Goal: Task Accomplishment & Management: Use online tool/utility

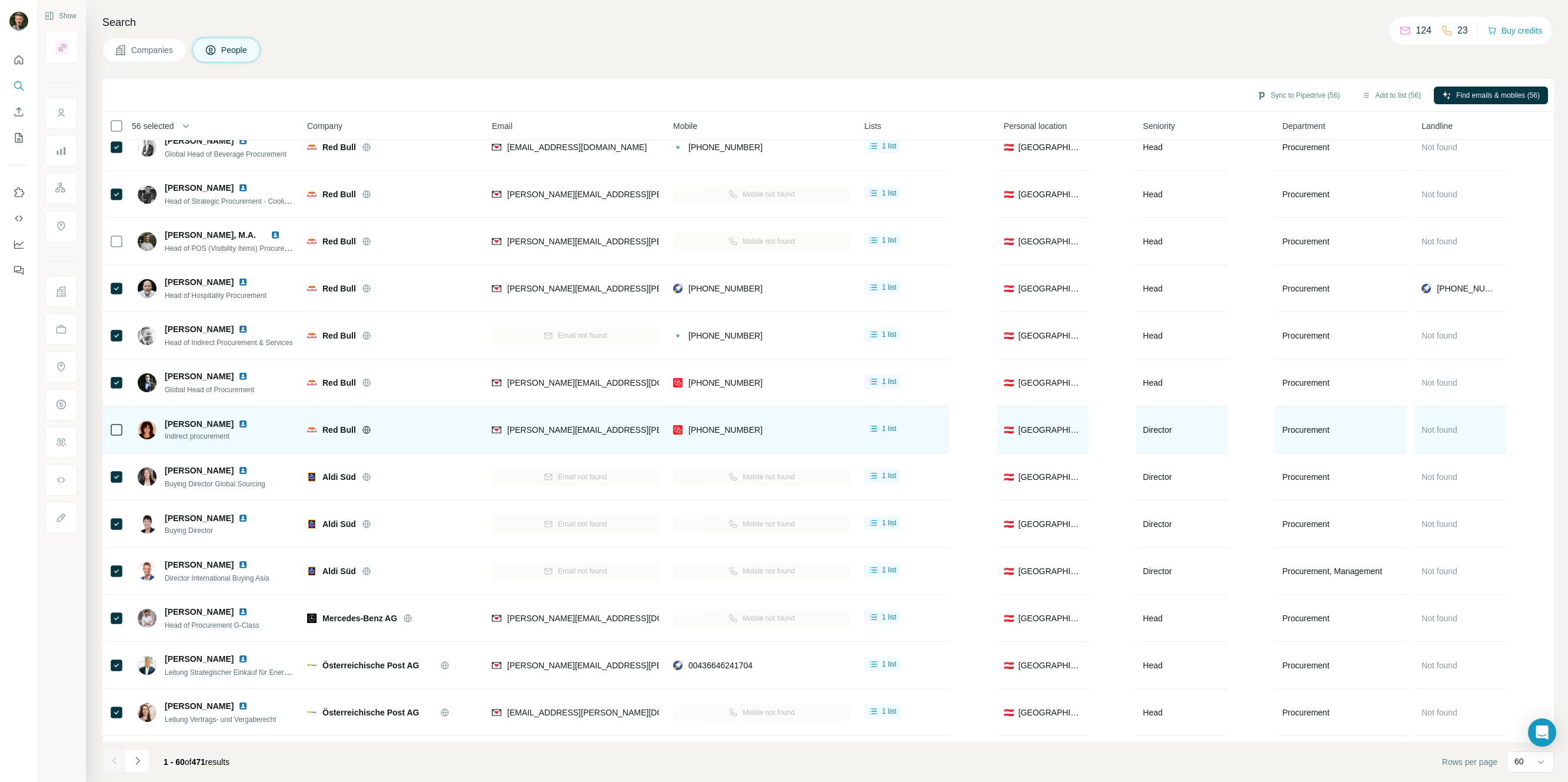
scroll to position [300, 0]
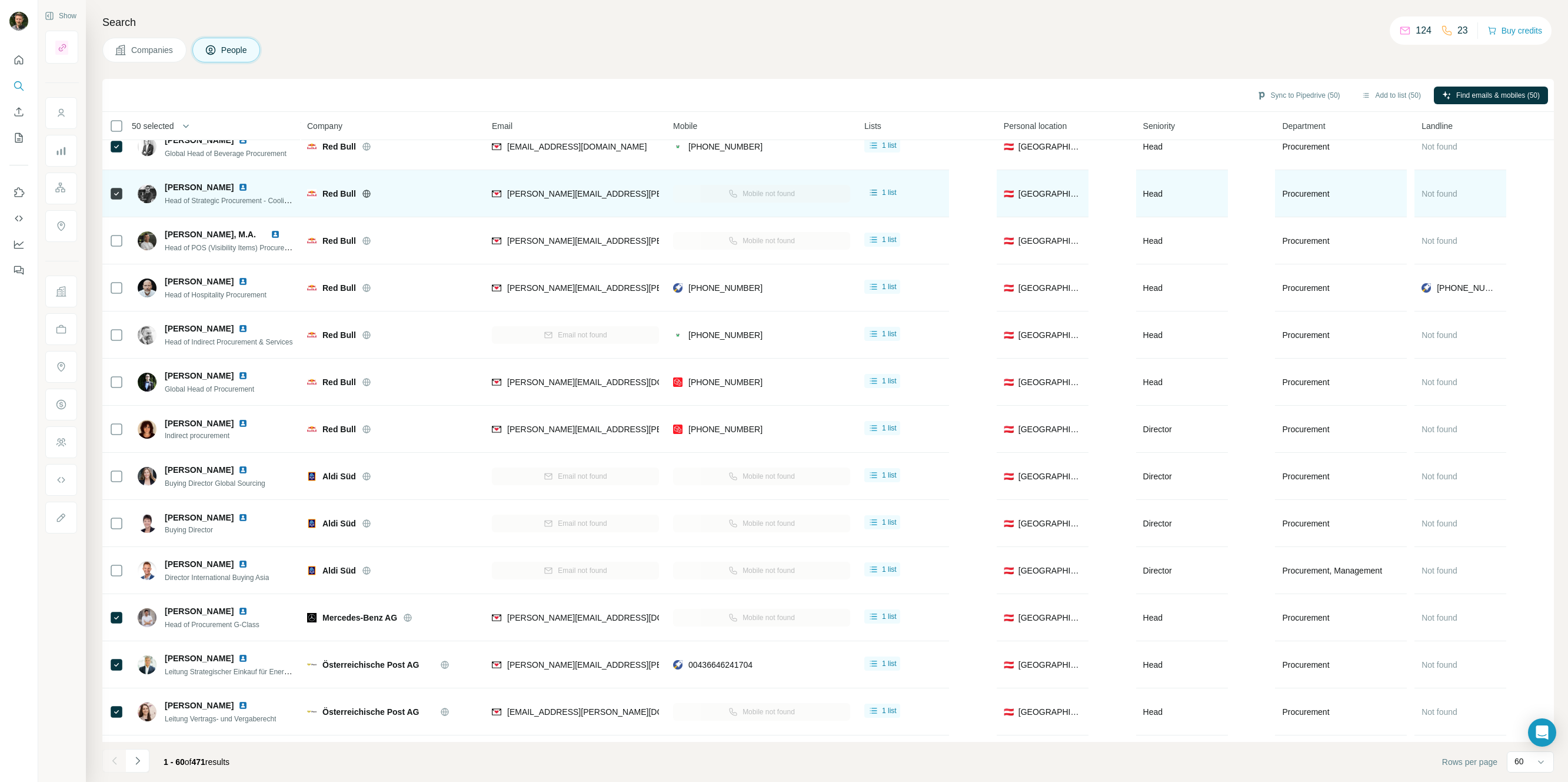
click at [116, 199] on icon at bounding box center [117, 194] width 14 height 14
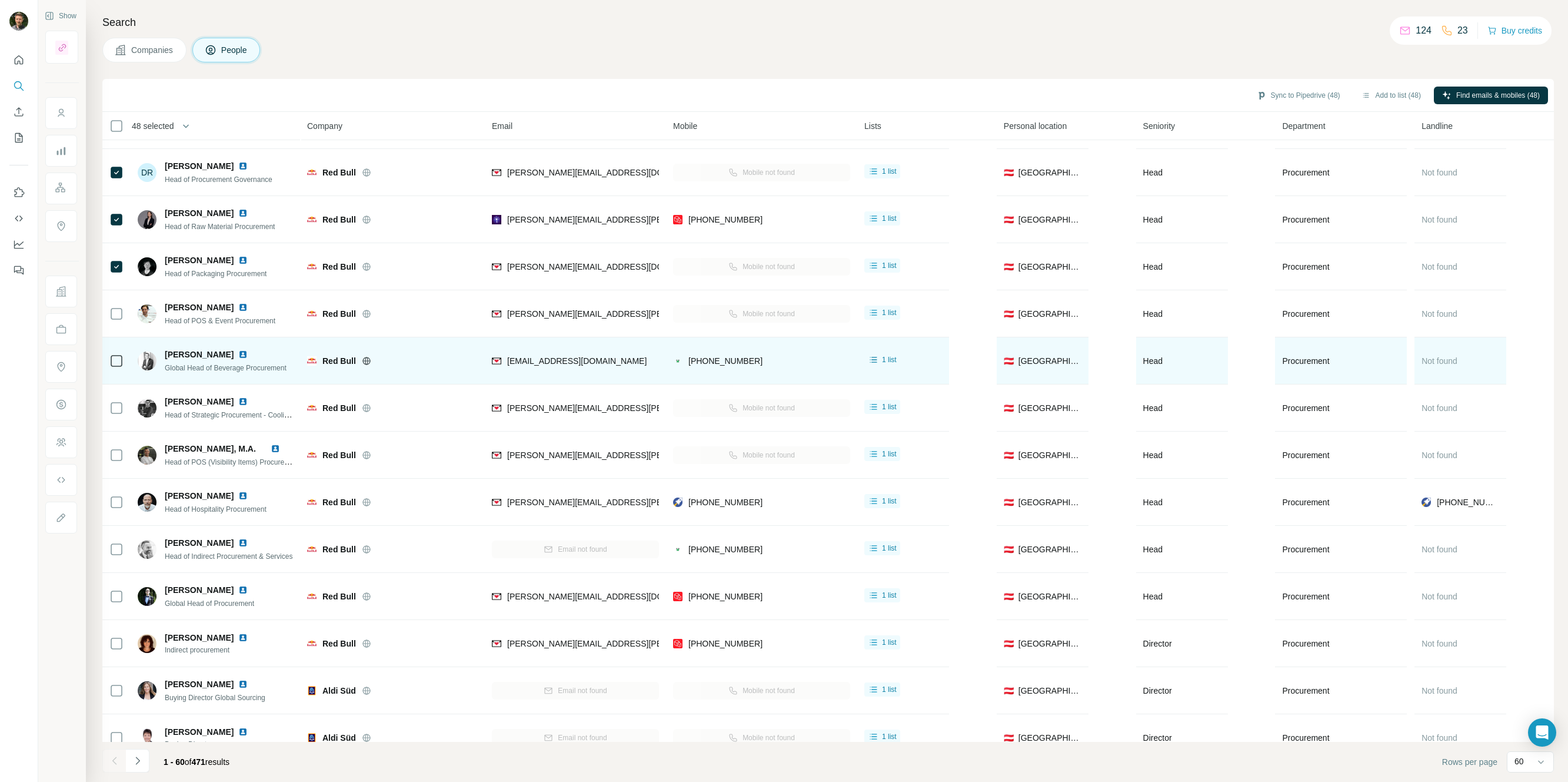
scroll to position [75, 0]
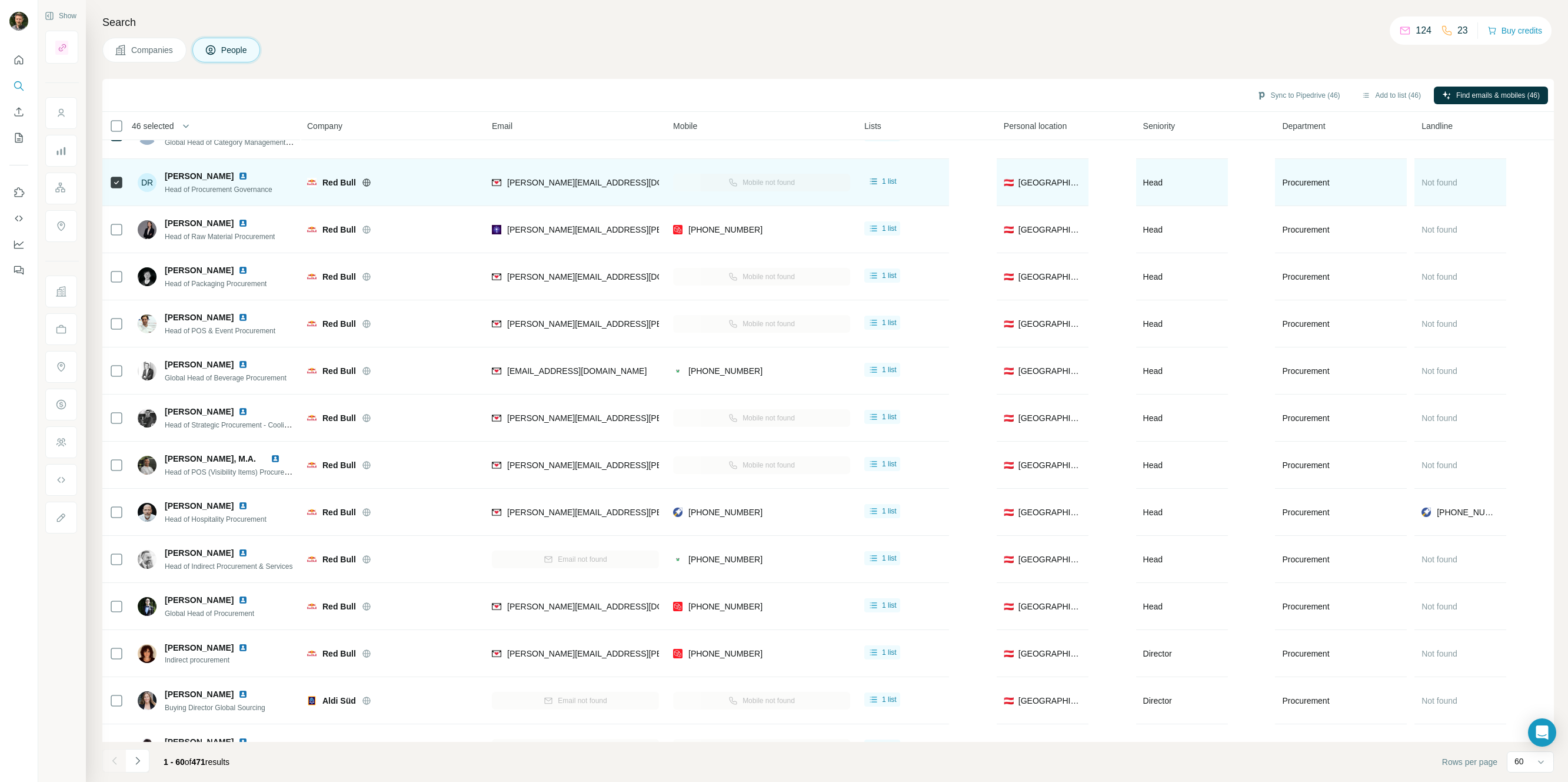
click at [115, 188] on icon at bounding box center [117, 182] width 14 height 14
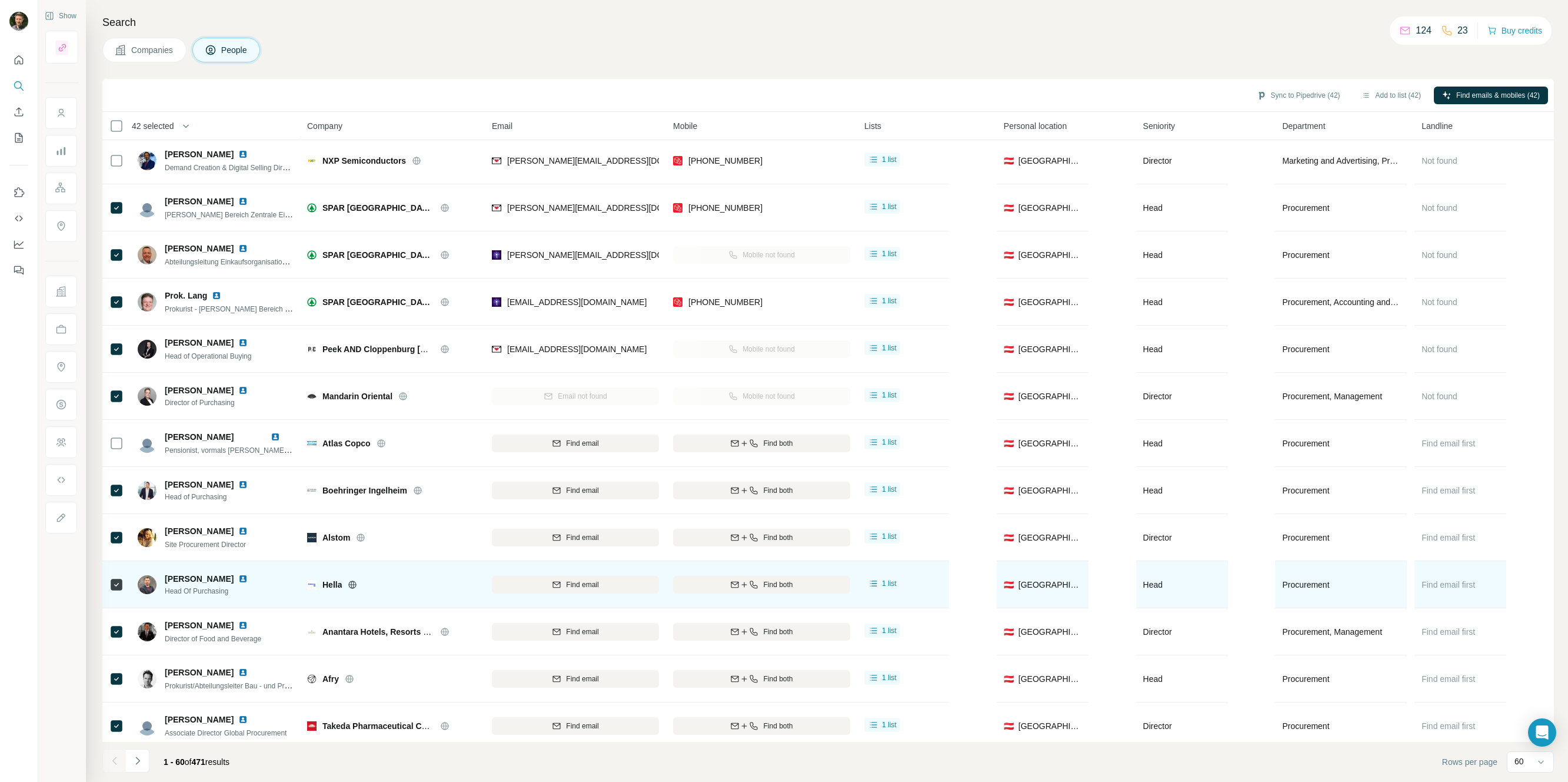
scroll to position [1847, 0]
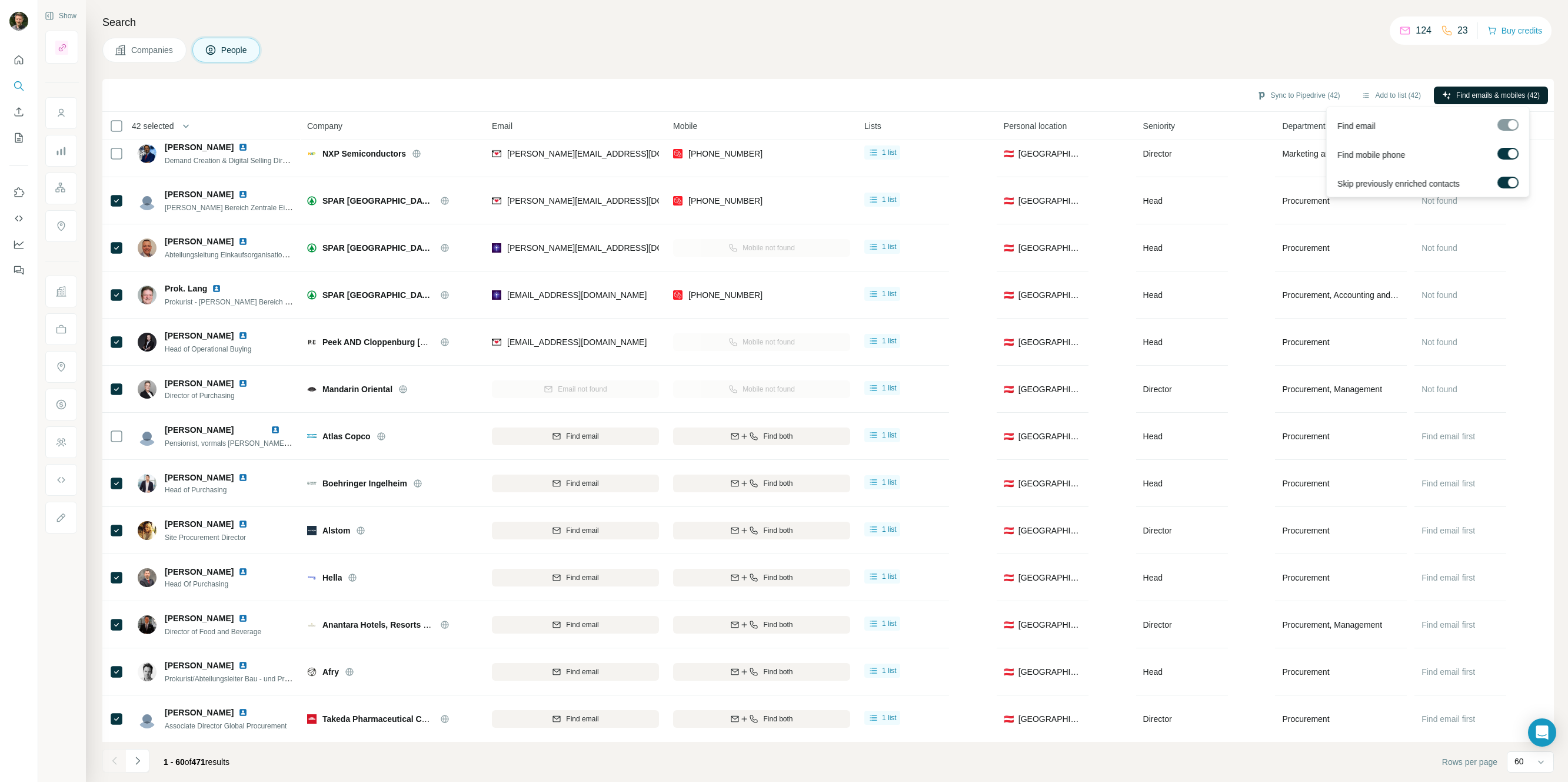
click at [1497, 97] on span "Find emails & mobiles (42)" at bounding box center [1498, 95] width 83 height 10
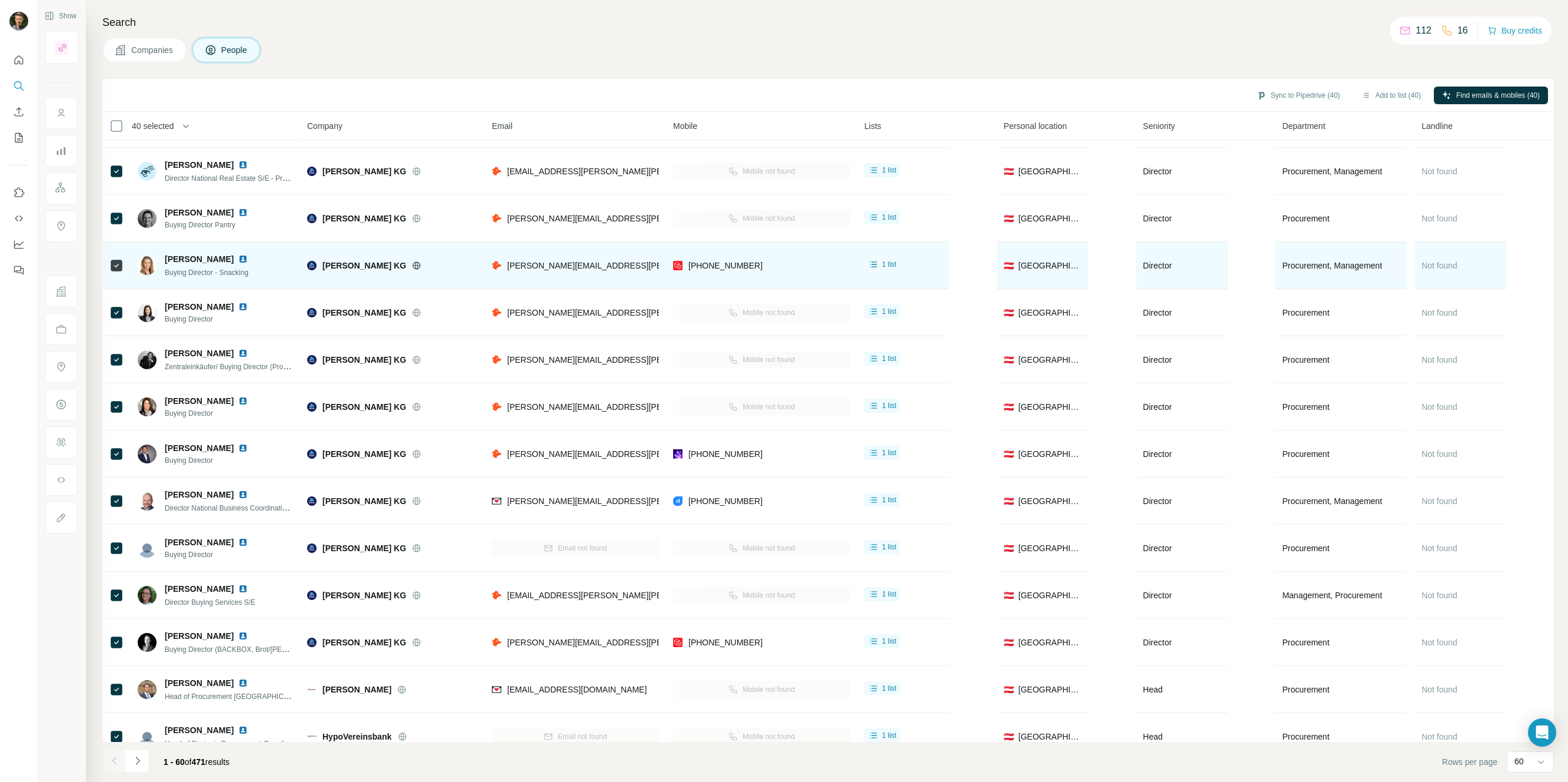
scroll to position [1027, 0]
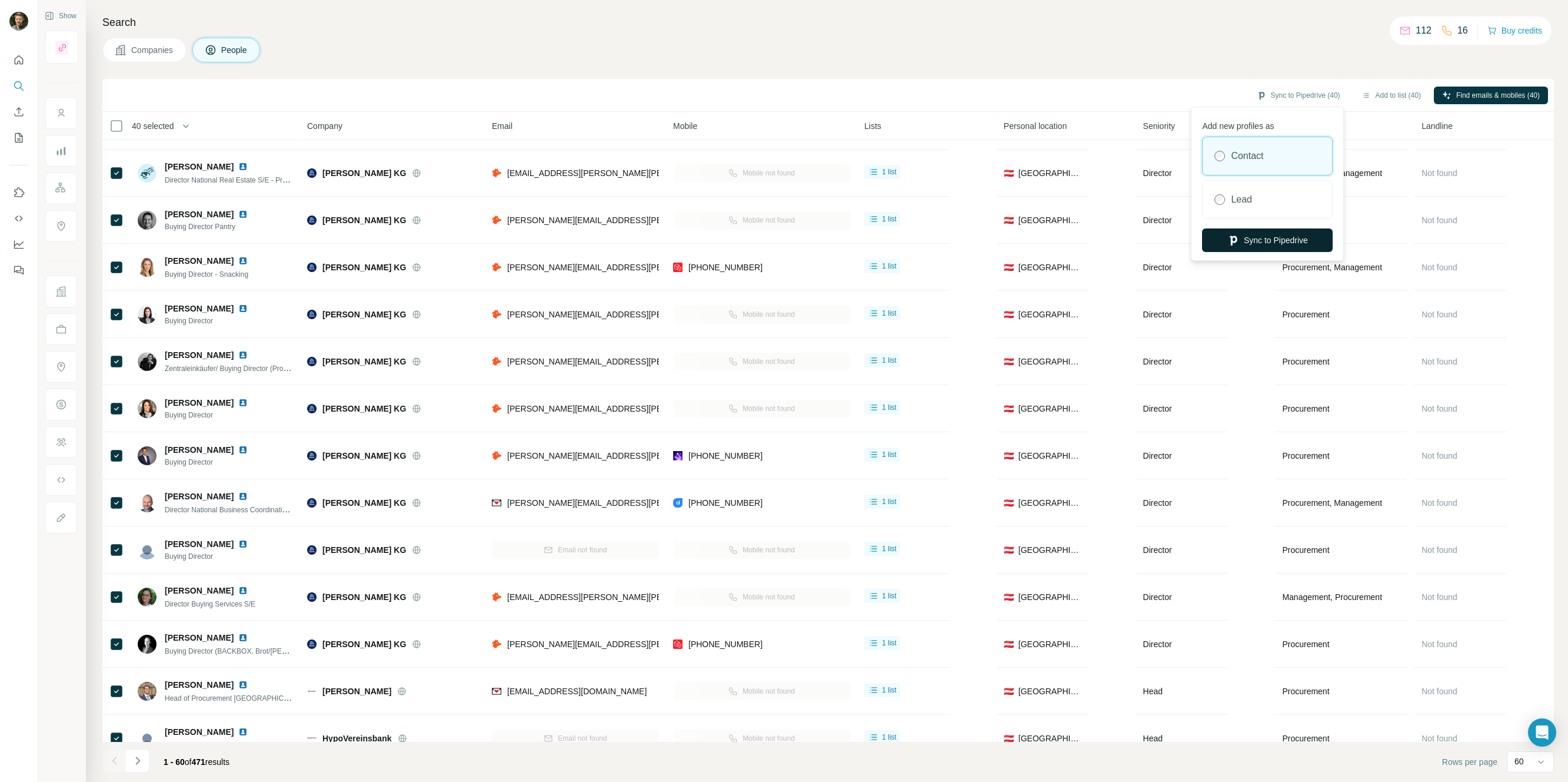
click at [1264, 237] on button "Sync to Pipedrive" at bounding box center [1268, 241] width 131 height 24
click at [331, 57] on div "Companies People" at bounding box center [828, 50] width 1452 height 25
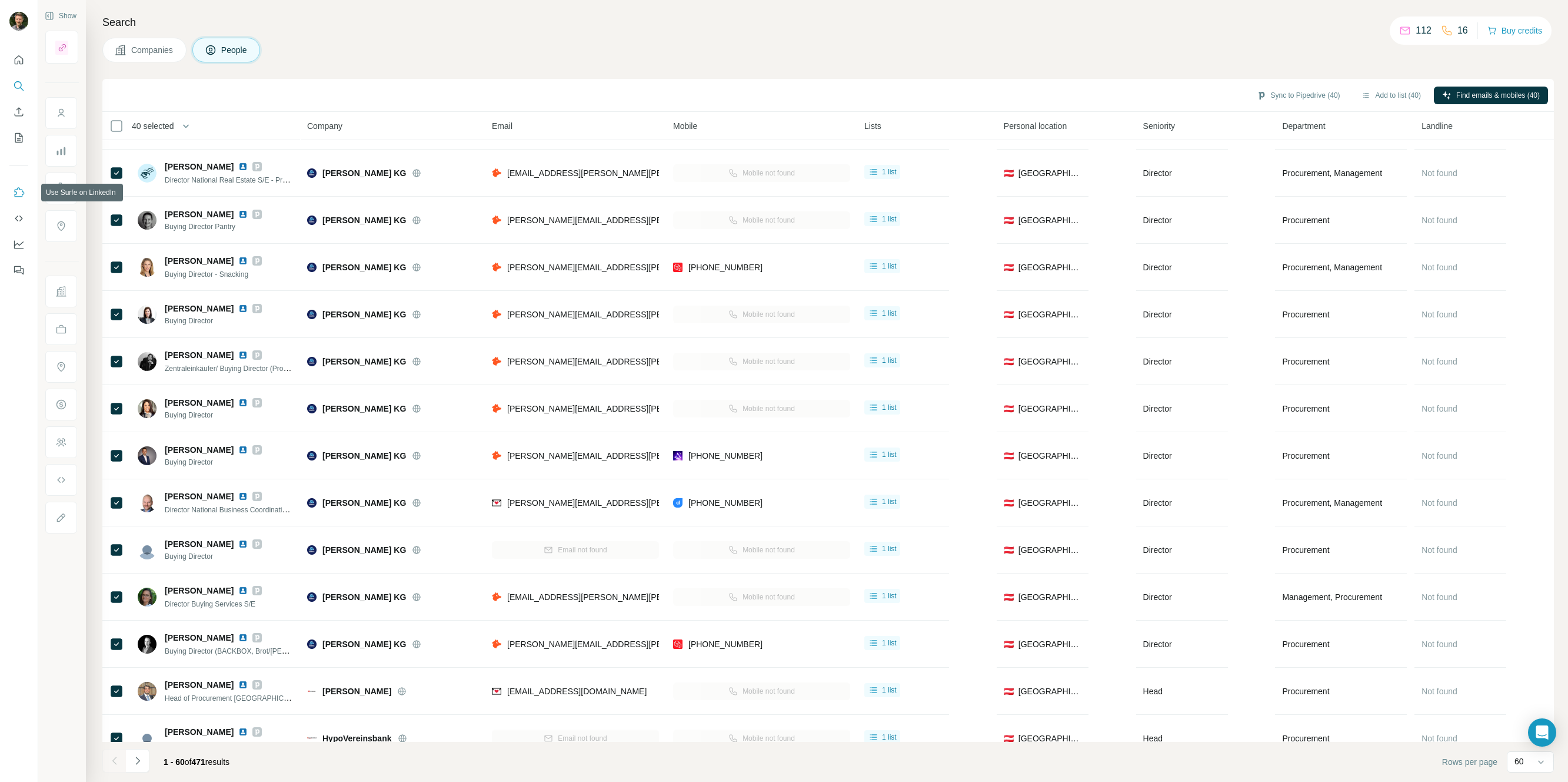
click at [21, 195] on icon "Use Surfe on LinkedIn" at bounding box center [19, 193] width 12 height 12
click at [1468, 94] on span "Find emails & mobiles (40)" at bounding box center [1498, 95] width 83 height 10
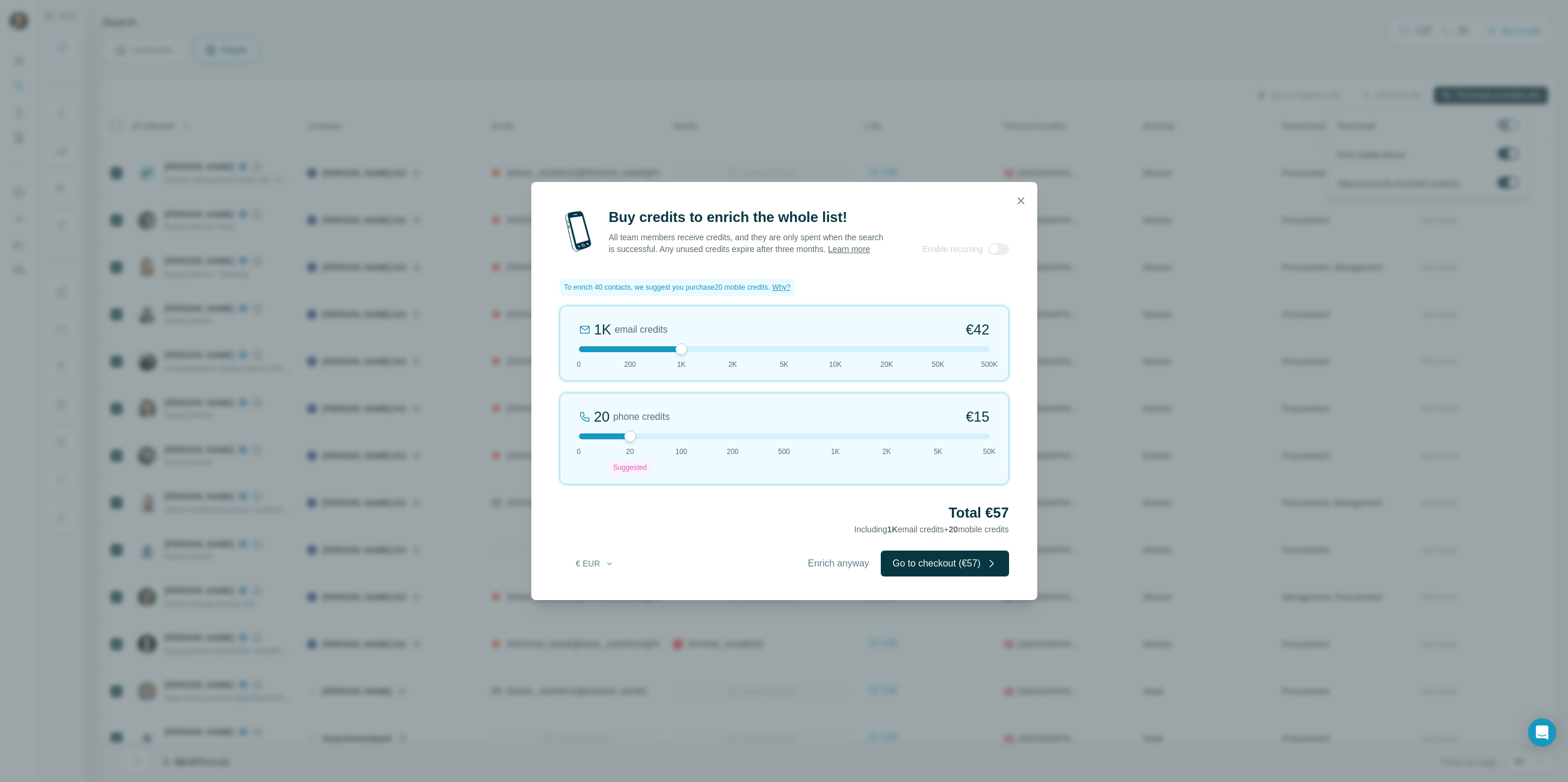
drag, startPoint x: 582, startPoint y: 357, endPoint x: 679, endPoint y: 354, distance: 97.0
click at [679, 354] on div at bounding box center [681, 349] width 12 height 12
drag, startPoint x: 633, startPoint y: 440, endPoint x: 682, endPoint y: 441, distance: 49.0
click at [682, 441] on div at bounding box center [681, 436] width 12 height 12
click at [1019, 197] on icon "button" at bounding box center [1021, 200] width 6 height 6
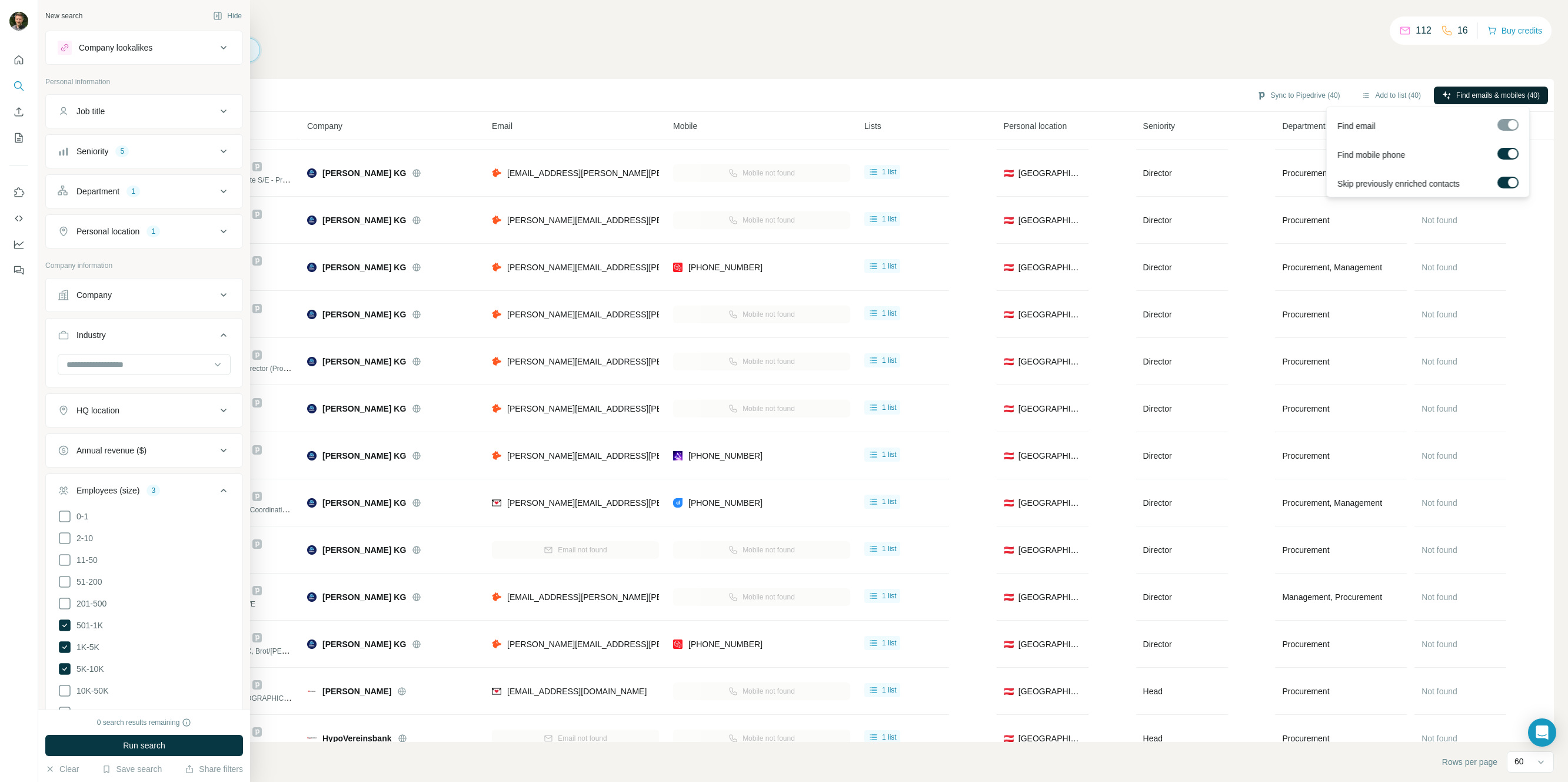
click at [217, 48] on icon at bounding box center [224, 47] width 14 height 14
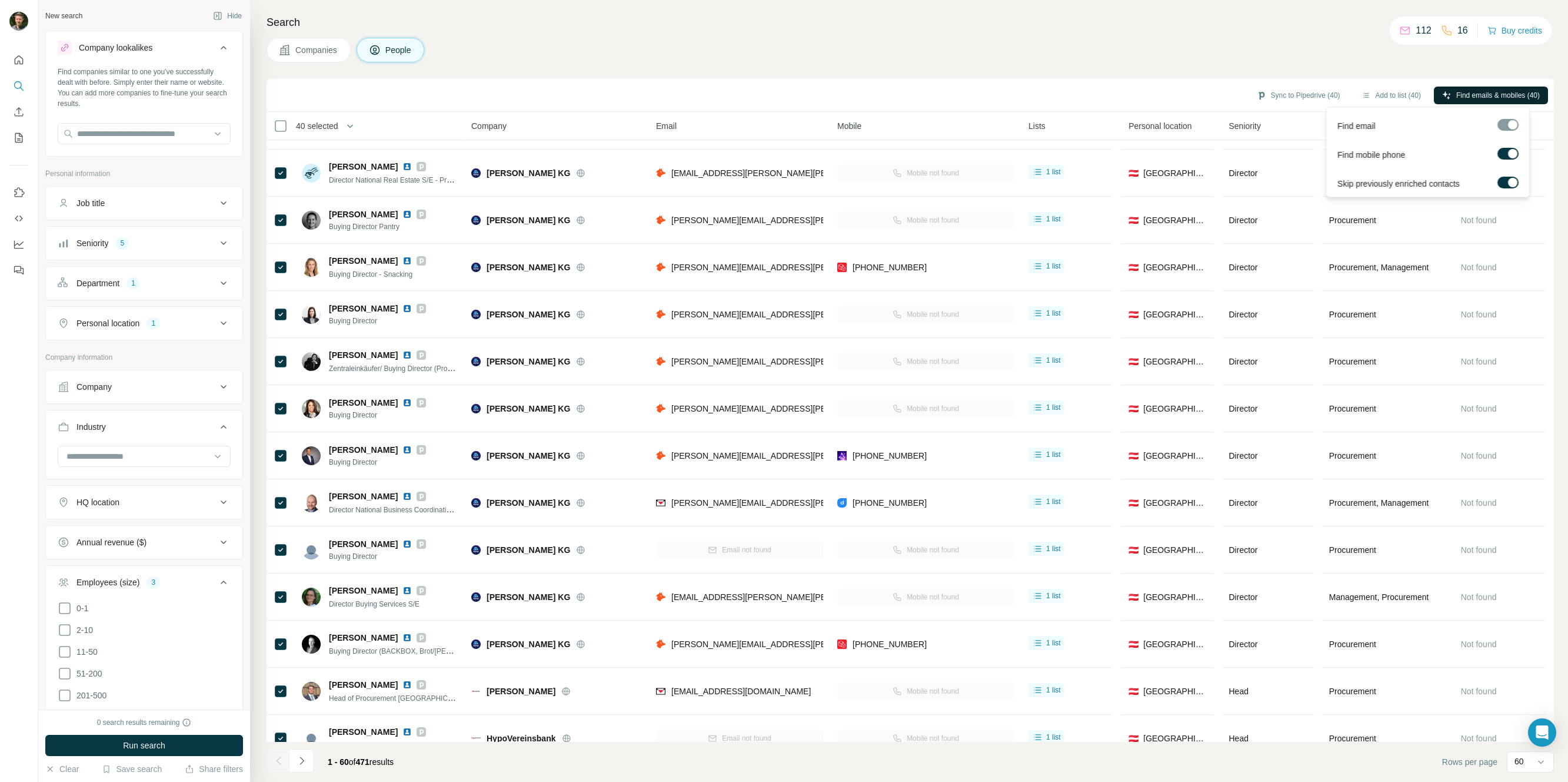
click at [221, 48] on icon at bounding box center [224, 47] width 6 height 3
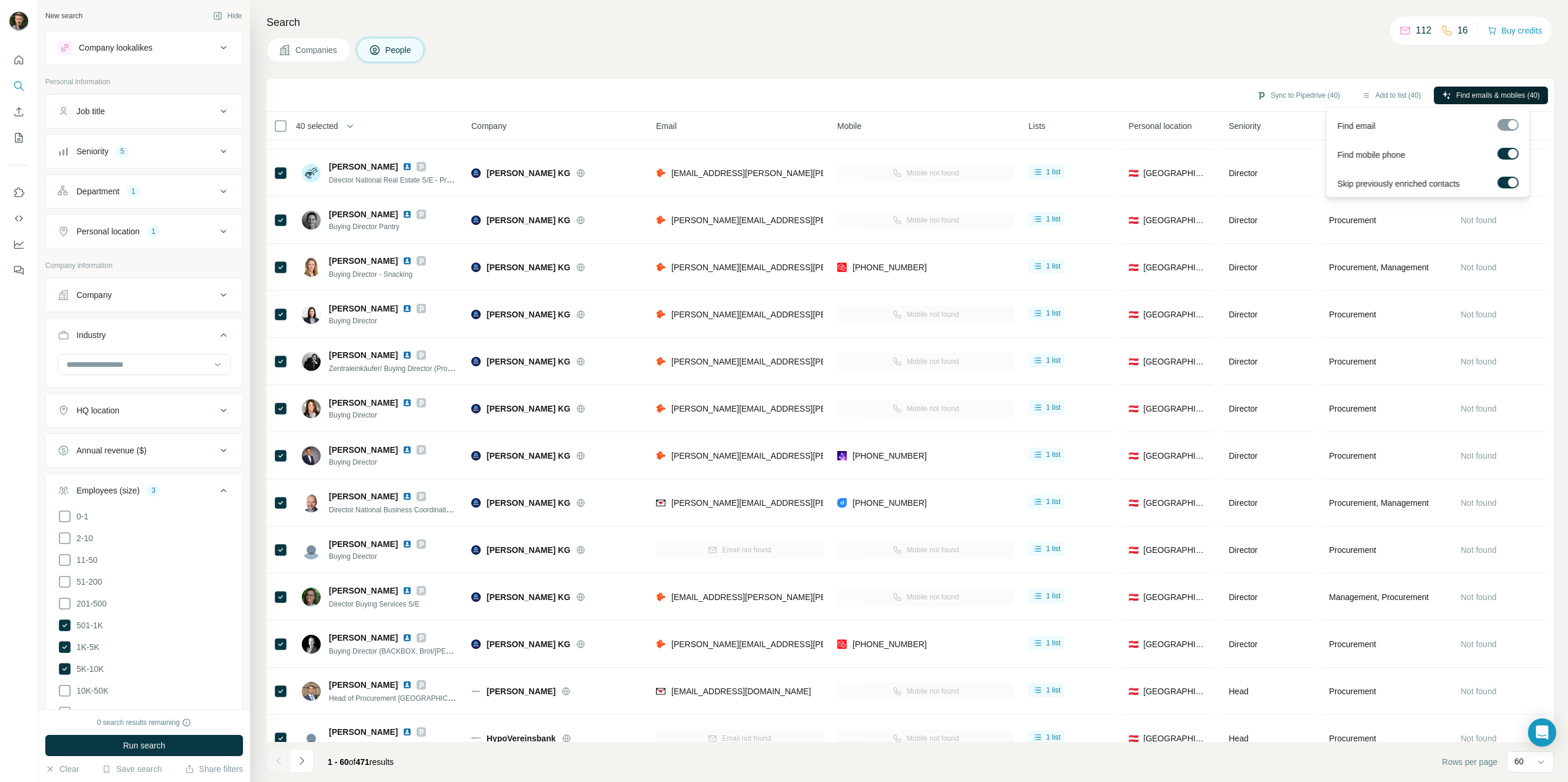
click at [217, 108] on icon at bounding box center [224, 111] width 14 height 14
click at [182, 147] on div "Seniority 5" at bounding box center [137, 151] width 159 height 12
